Goal: Task Accomplishment & Management: Manage account settings

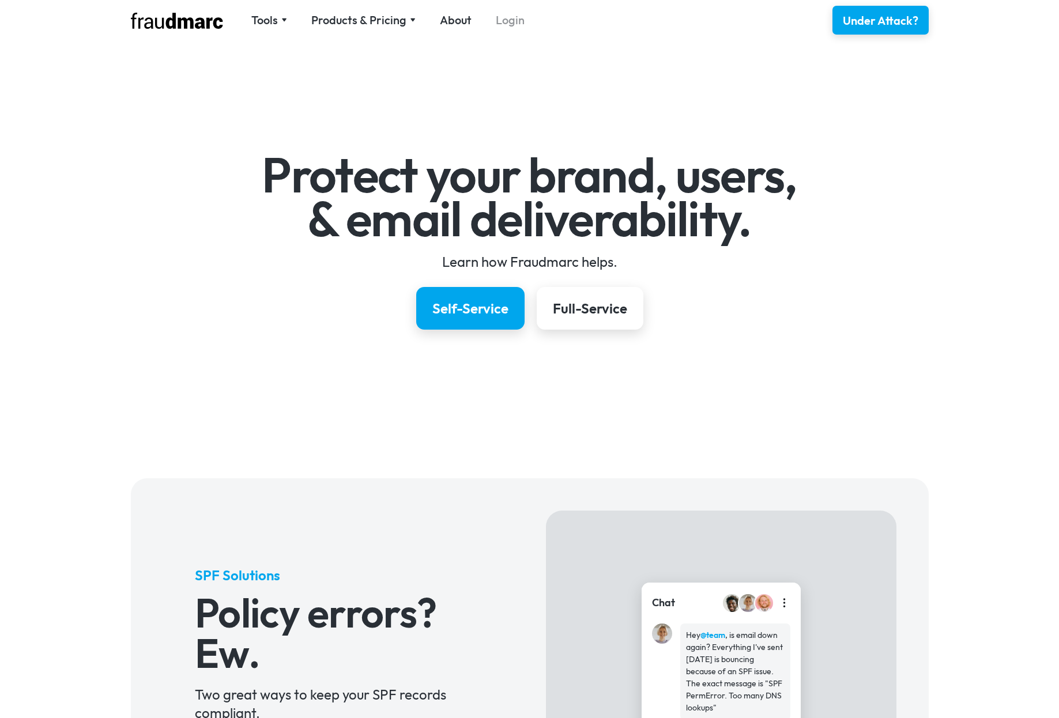
click at [500, 19] on link "Login" at bounding box center [510, 20] width 29 height 16
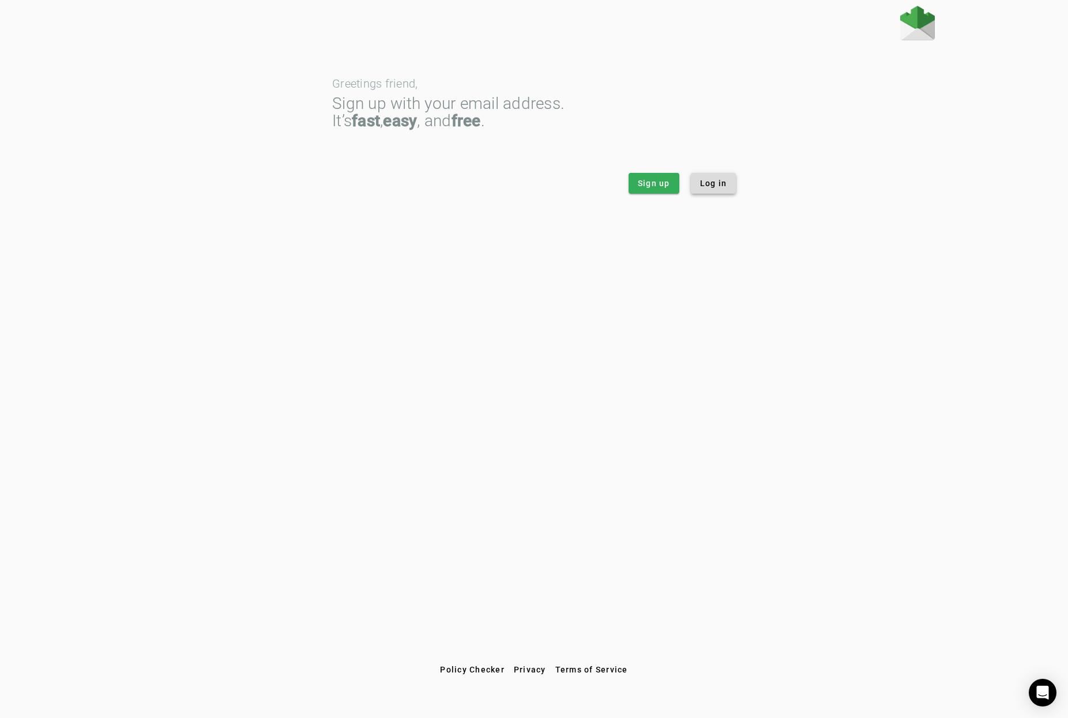
click at [724, 183] on span "Log in" at bounding box center [713, 184] width 27 height 12
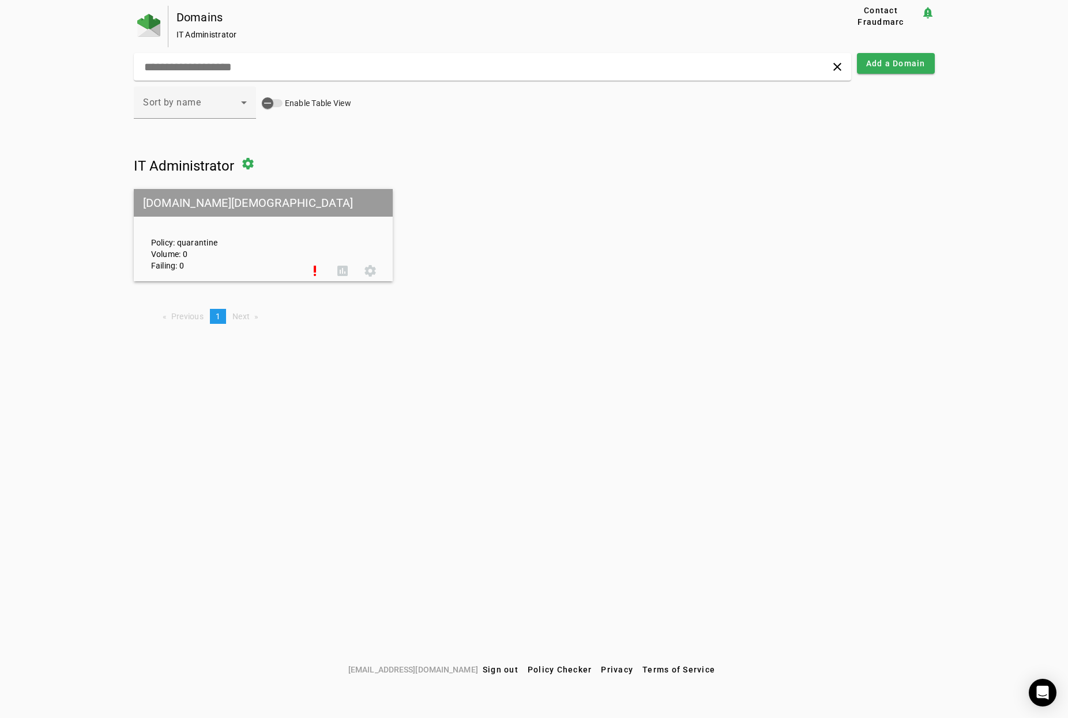
click at [202, 242] on div "Policy: quarantine Volume: 0 Failing: 0" at bounding box center [221, 235] width 159 height 72
click at [179, 199] on mat-grid-tile-header "life.church" at bounding box center [263, 203] width 259 height 28
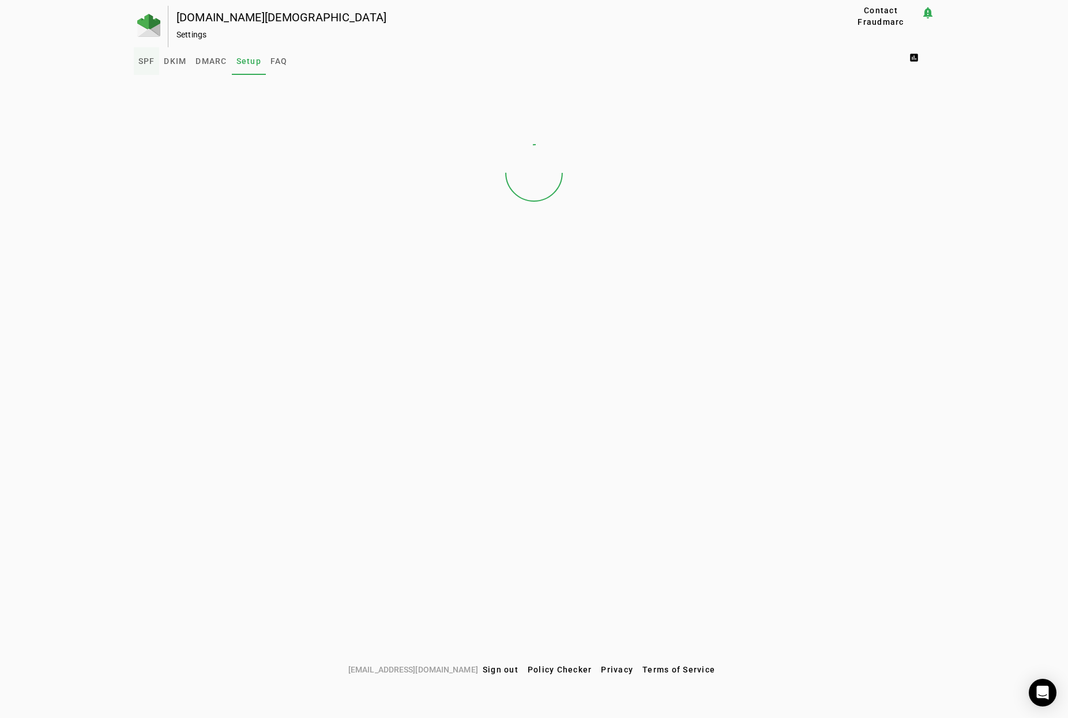
click at [140, 62] on span "SPF" at bounding box center [146, 61] width 17 height 8
